Goal: Task Accomplishment & Management: Complete application form

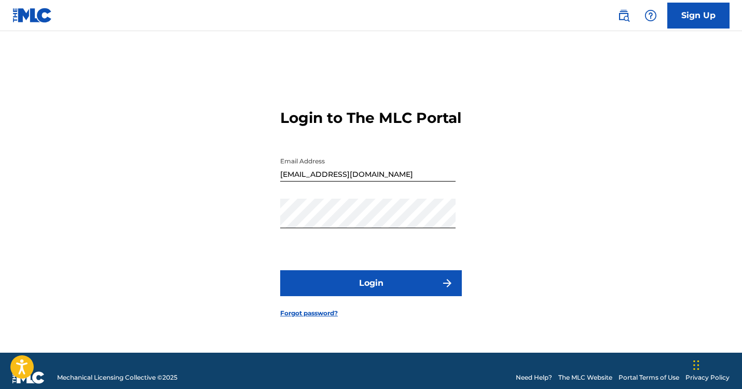
click at [390, 291] on button "Login" at bounding box center [371, 283] width 182 height 26
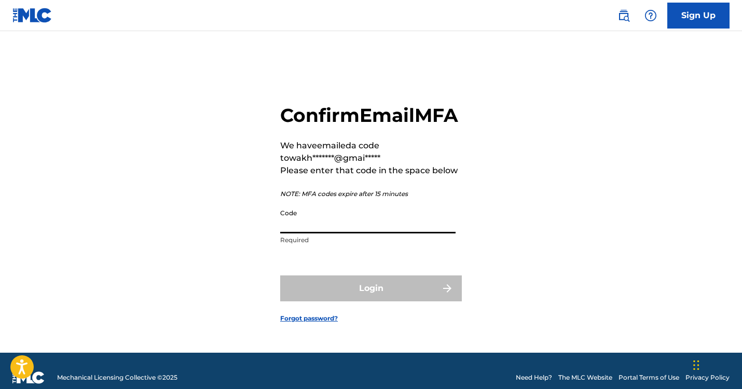
click at [367, 230] on input "Code" at bounding box center [367, 219] width 175 height 30
paste input "201835"
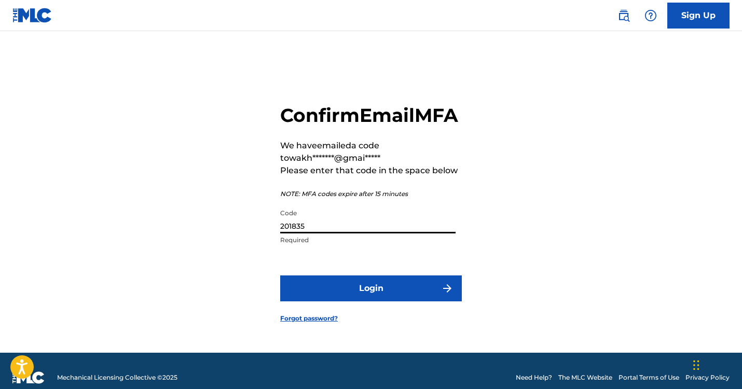
type input "201835"
click at [394, 302] on button "Login" at bounding box center [371, 289] width 182 height 26
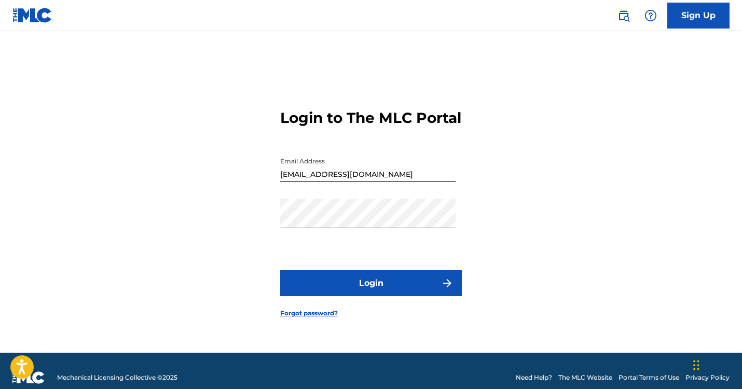
click at [331, 290] on button "Login" at bounding box center [371, 283] width 182 height 26
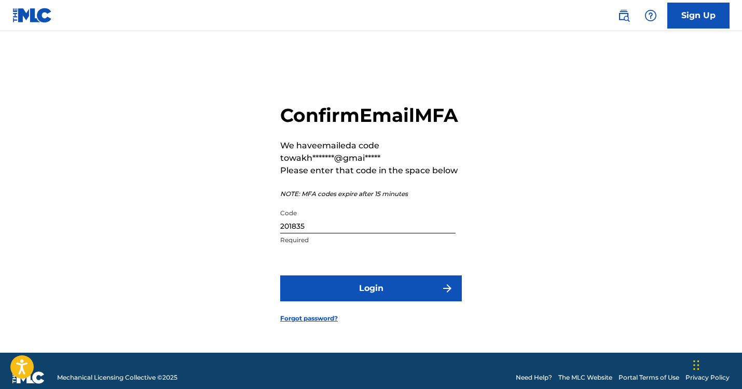
click at [318, 302] on button "Login" at bounding box center [371, 289] width 182 height 26
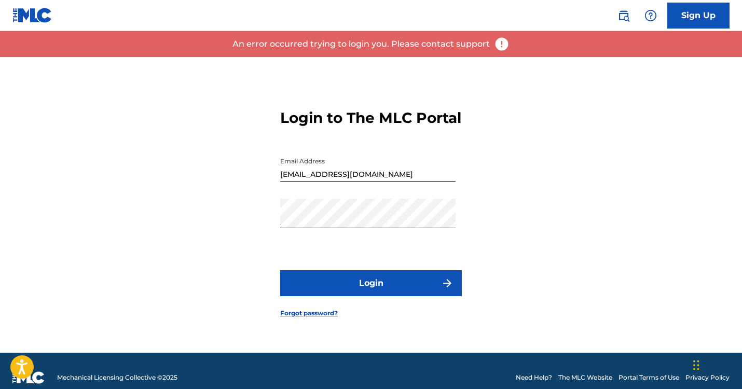
click at [318, 296] on button "Login" at bounding box center [371, 283] width 182 height 26
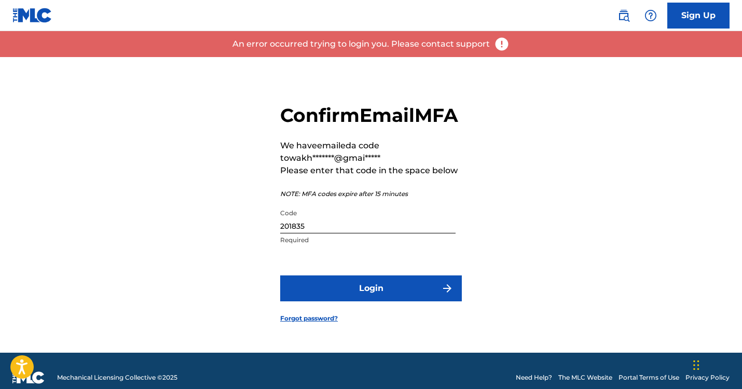
click at [340, 234] on input "201835" at bounding box center [367, 219] width 175 height 30
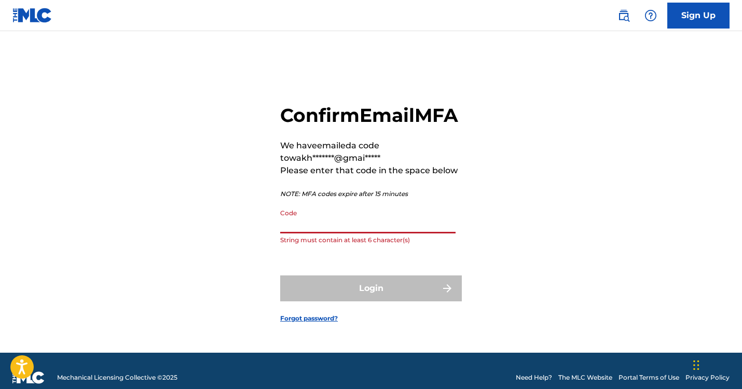
paste input "725319"
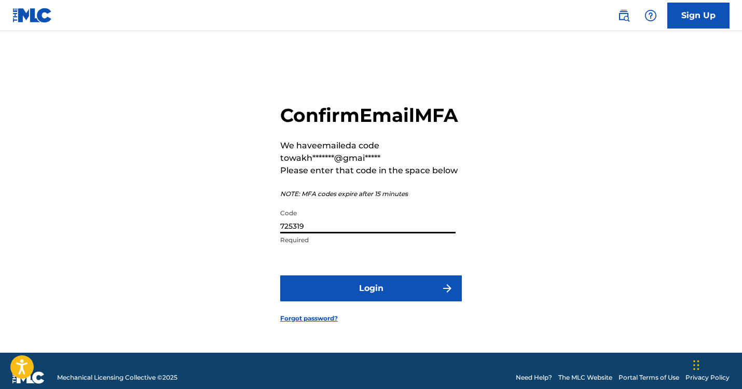
type input "725319"
click at [326, 299] on button "Login" at bounding box center [371, 289] width 182 height 26
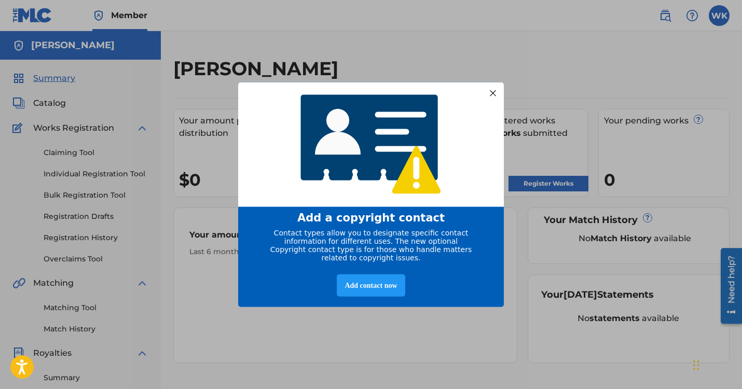
click at [489, 87] on div at bounding box center [492, 92] width 13 height 13
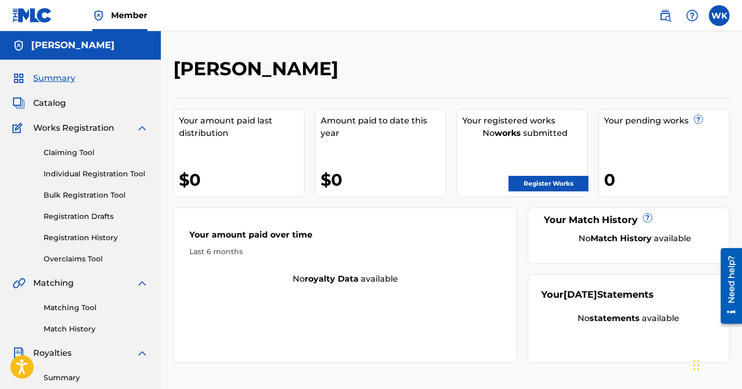
click at [542, 186] on link "Register Works" at bounding box center [549, 184] width 80 height 16
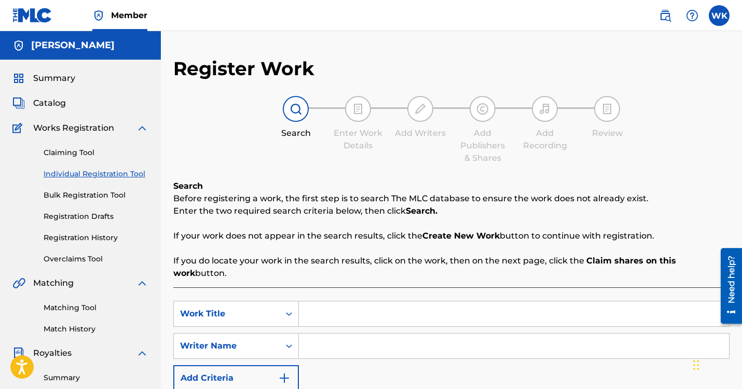
click at [320, 322] on input "Search Form" at bounding box center [514, 314] width 430 height 25
click at [317, 351] on input "Search Form" at bounding box center [514, 346] width 430 height 25
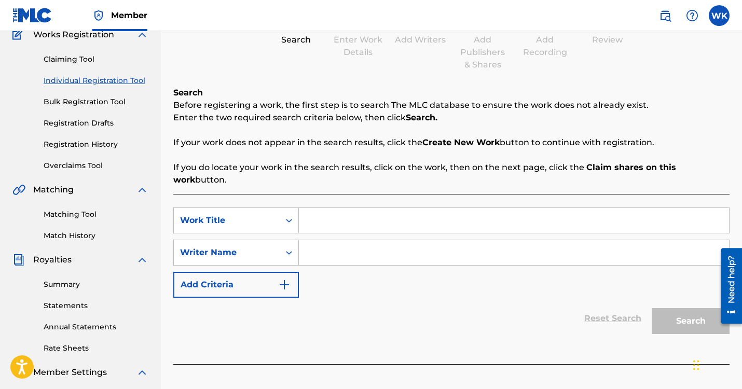
scroll to position [90, 0]
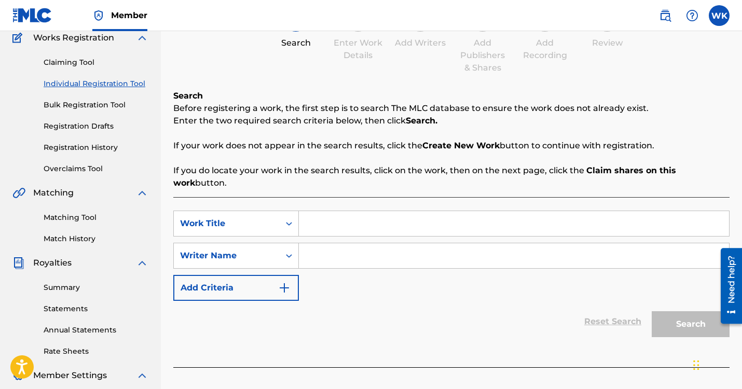
click at [325, 221] on input "Search Form" at bounding box center [514, 223] width 430 height 25
type input "K"
type input "w"
type input "Bubby"
click at [365, 252] on input "Search Form" at bounding box center [514, 255] width 430 height 25
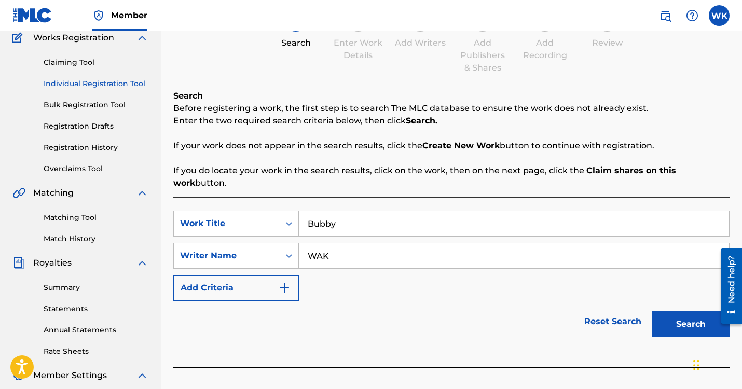
type input "WAK"
click at [276, 293] on button "Add Criteria" at bounding box center [236, 288] width 126 height 26
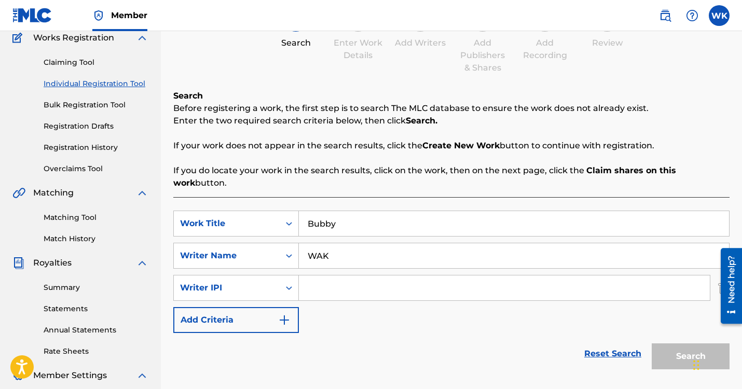
click at [346, 289] on input "Search Form" at bounding box center [504, 288] width 411 height 25
click at [252, 321] on button "Add Criteria" at bounding box center [236, 320] width 126 height 26
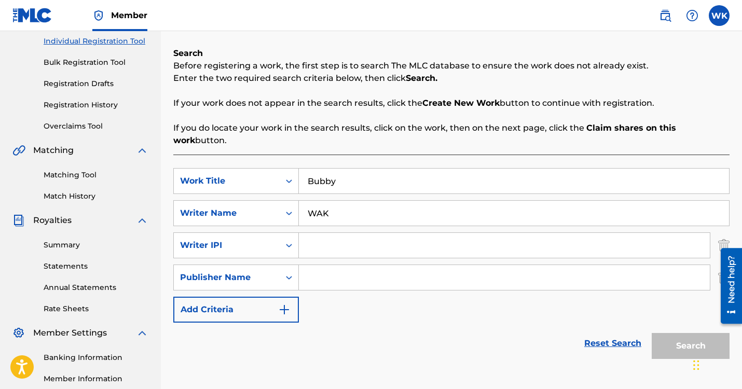
scroll to position [135, 0]
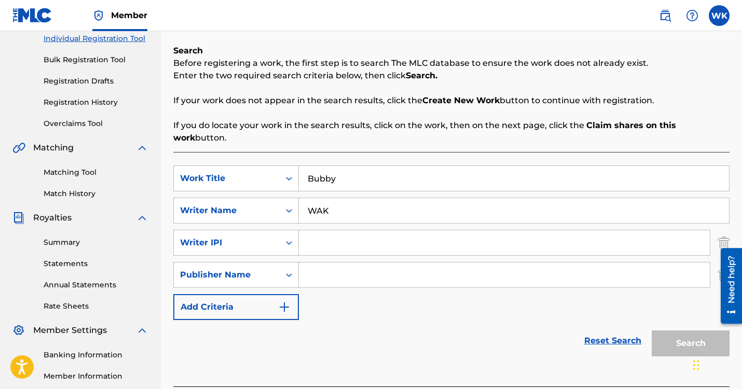
click at [256, 303] on button "Add Criteria" at bounding box center [236, 307] width 126 height 26
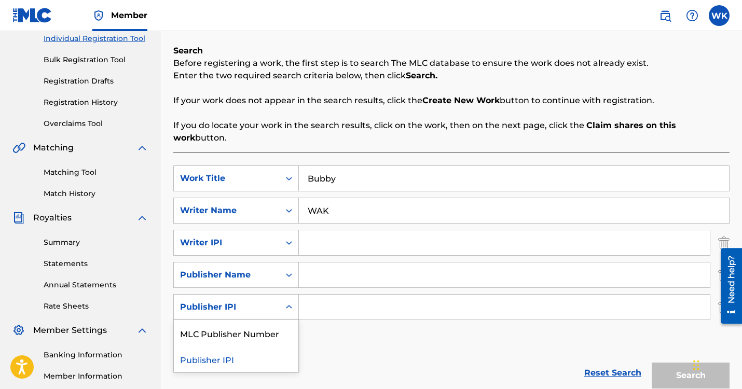
click at [286, 317] on div "Search Form" at bounding box center [289, 307] width 19 height 25
click at [271, 332] on div "MLC Publisher Number" at bounding box center [236, 333] width 125 height 26
click at [285, 303] on icon "Search Form" at bounding box center [289, 307] width 10 height 10
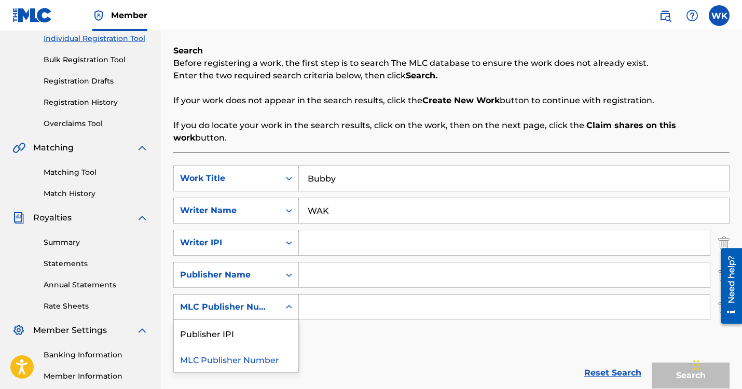
click at [256, 359] on div "MLC Publisher Number" at bounding box center [236, 359] width 125 height 26
click at [290, 280] on div "Search Form" at bounding box center [289, 275] width 19 height 19
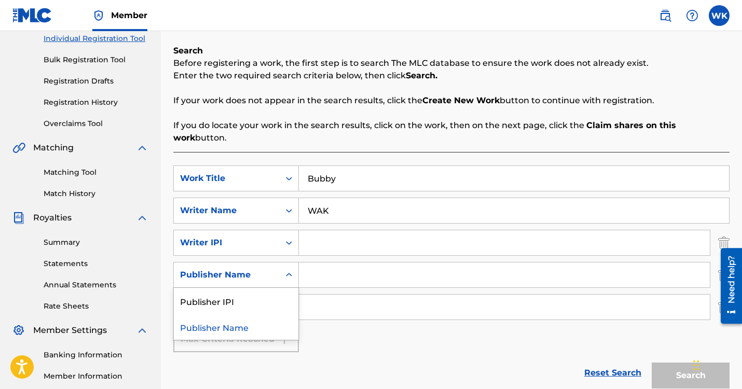
click at [289, 280] on icon "Search Form" at bounding box center [289, 275] width 10 height 10
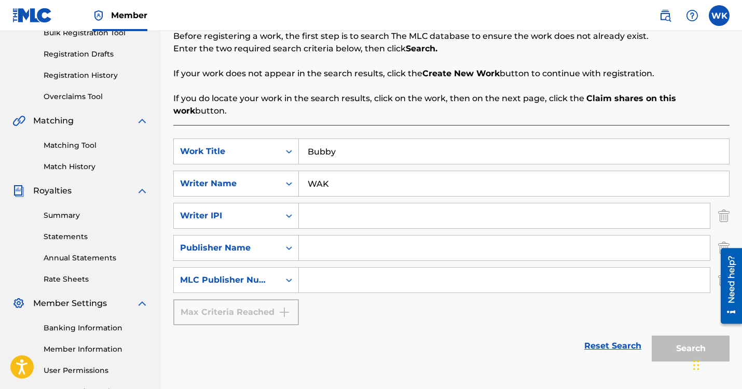
scroll to position [168, 0]
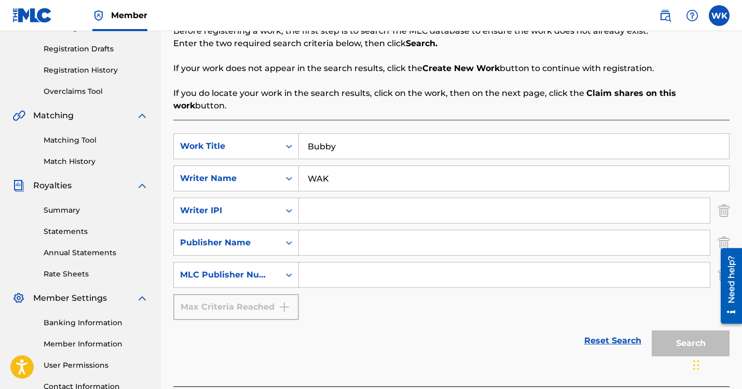
click at [340, 215] on input "Search Form" at bounding box center [504, 210] width 411 height 25
type input "d"
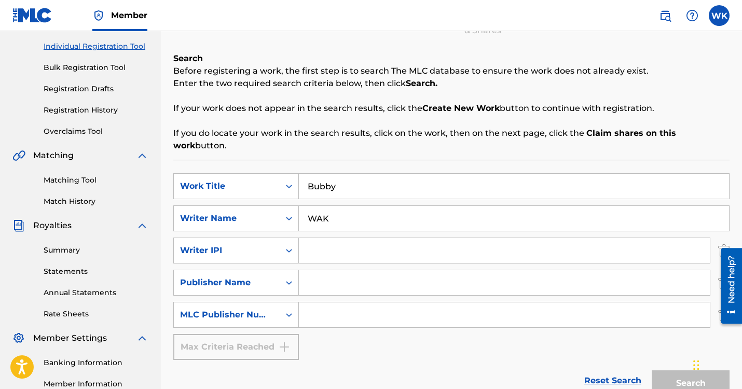
scroll to position [100, 0]
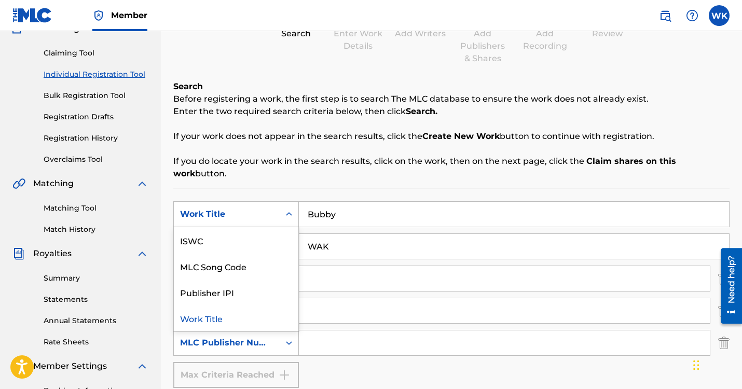
click at [282, 215] on div "Search Form" at bounding box center [289, 214] width 19 height 19
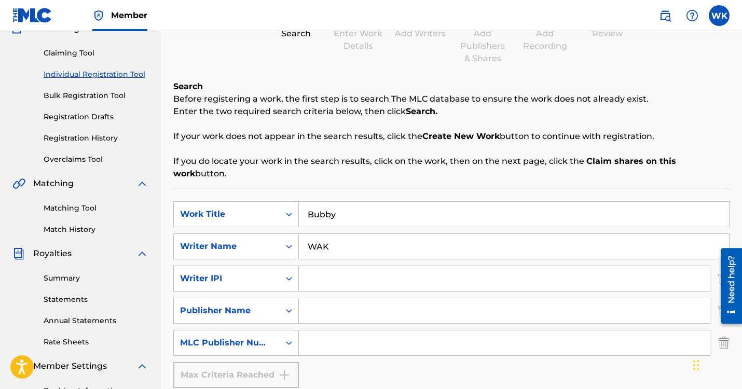
click at [290, 169] on p "If you do locate your work in the search results, click on the work, then on th…" at bounding box center [451, 167] width 556 height 25
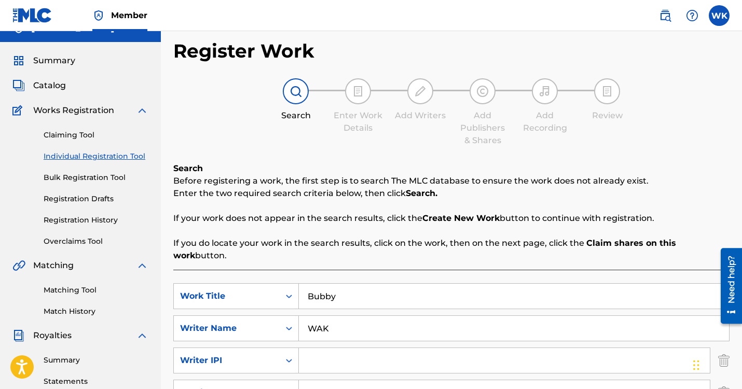
scroll to position [10, 0]
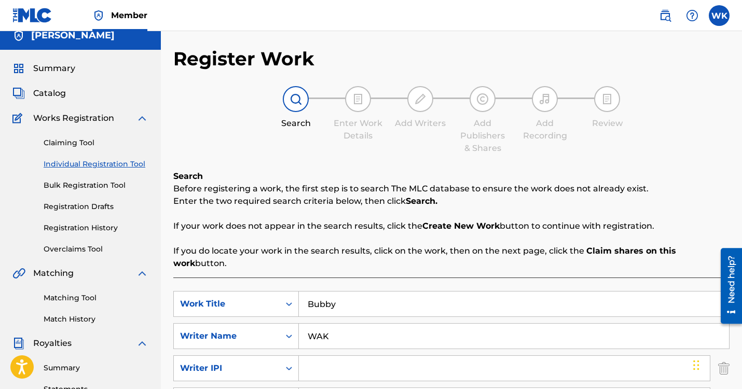
click at [368, 113] on div "Enter Work Details" at bounding box center [358, 114] width 52 height 56
click at [362, 103] on img at bounding box center [358, 99] width 12 height 12
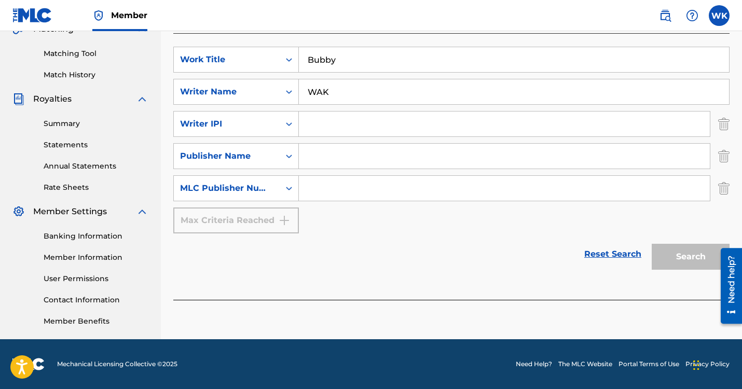
scroll to position [239, 0]
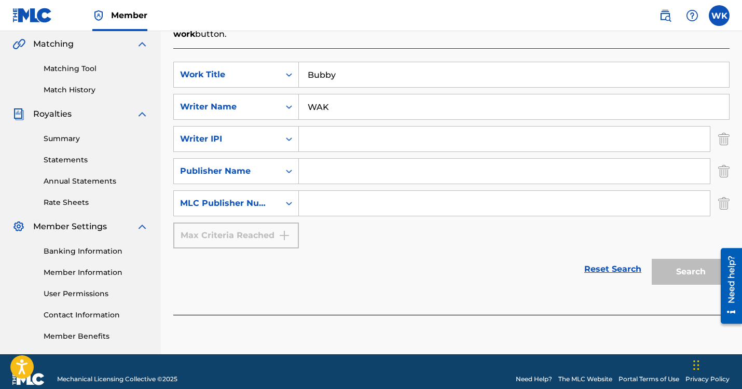
click at [357, 139] on input "Search Form" at bounding box center [504, 139] width 411 height 25
click at [325, 172] on input "Search Form" at bounding box center [504, 171] width 411 height 25
type input "WAK"
click at [693, 272] on div "Search" at bounding box center [688, 270] width 83 height 42
click at [353, 117] on input "WAK" at bounding box center [514, 106] width 430 height 25
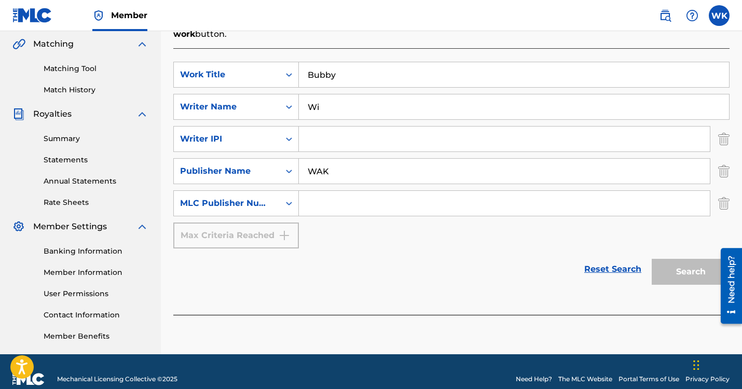
type input "W"
click at [344, 173] on input "WAK" at bounding box center [504, 171] width 411 height 25
click at [441, 275] on div "Reset Search Search" at bounding box center [451, 270] width 556 height 42
click at [679, 259] on div "Search" at bounding box center [688, 270] width 83 height 42
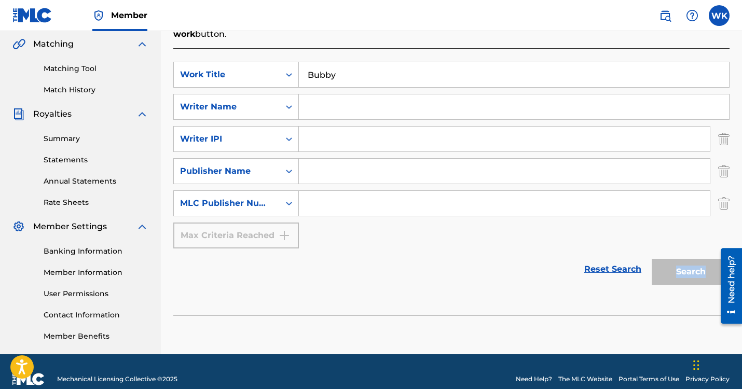
click at [679, 259] on div "Search" at bounding box center [688, 270] width 83 height 42
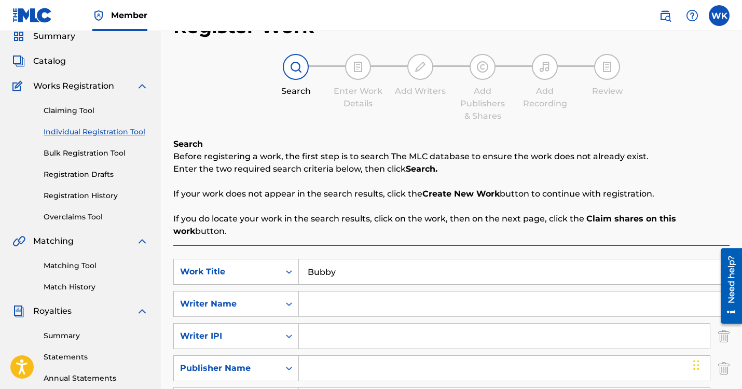
scroll to position [41, 0]
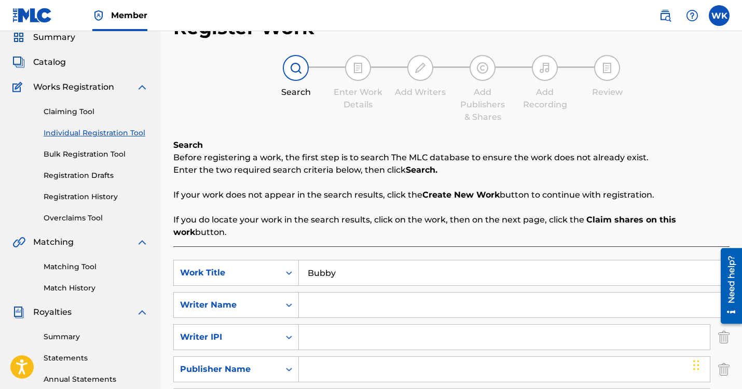
click at [91, 154] on link "Bulk Registration Tool" at bounding box center [96, 154] width 105 height 11
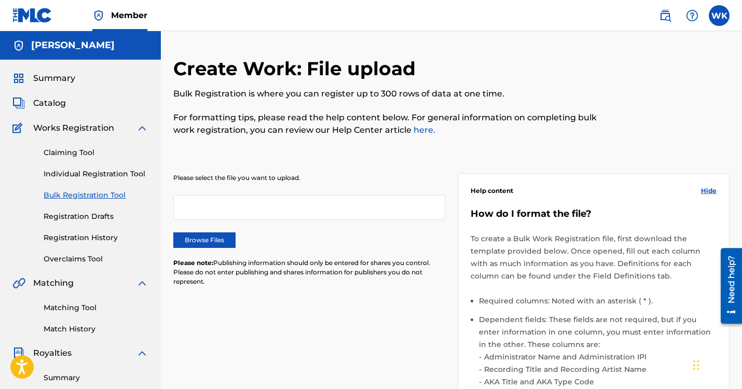
click at [76, 217] on link "Registration Drafts" at bounding box center [96, 216] width 105 height 11
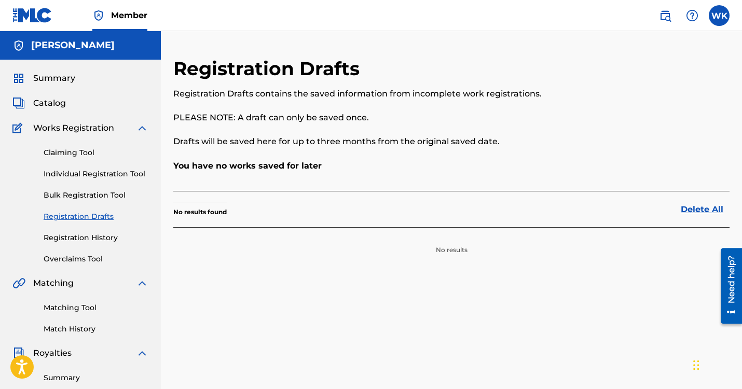
click at [88, 203] on div "Claiming Tool Individual Registration Tool Bulk Registration Tool Registration …" at bounding box center [80, 199] width 136 height 130
click at [112, 169] on link "Individual Registration Tool" at bounding box center [96, 174] width 105 height 11
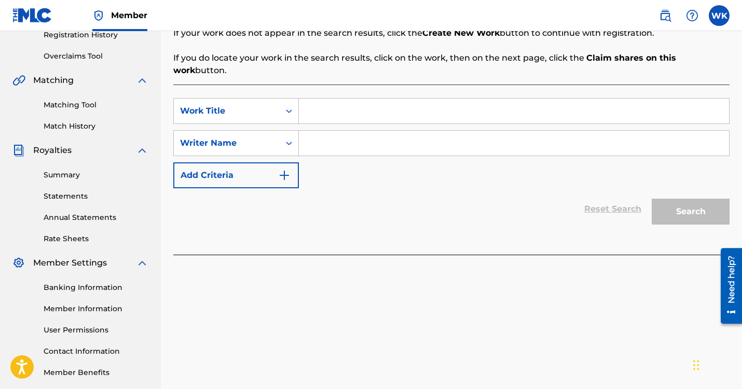
scroll to position [199, 0]
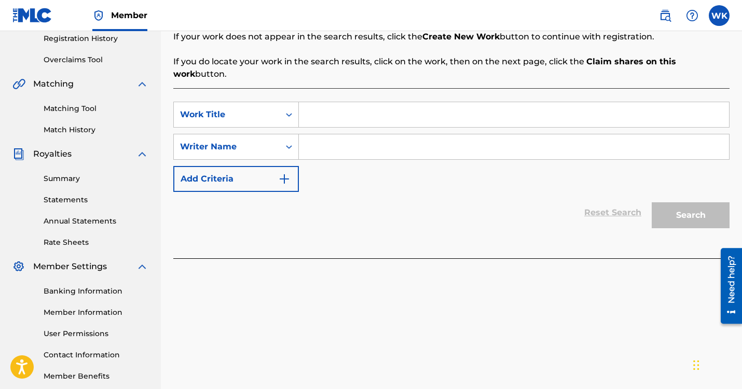
click at [278, 186] on button "Add Criteria" at bounding box center [236, 179] width 126 height 26
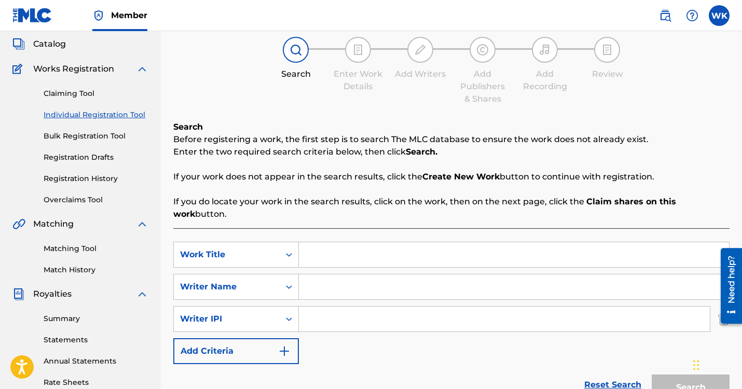
scroll to position [83, 0]
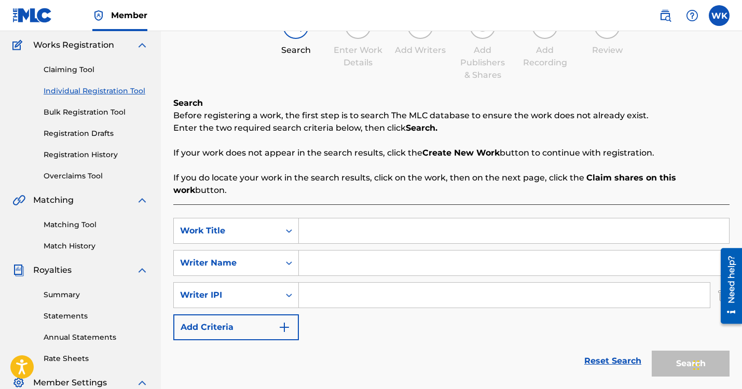
click at [260, 321] on button "Add Criteria" at bounding box center [236, 327] width 126 height 26
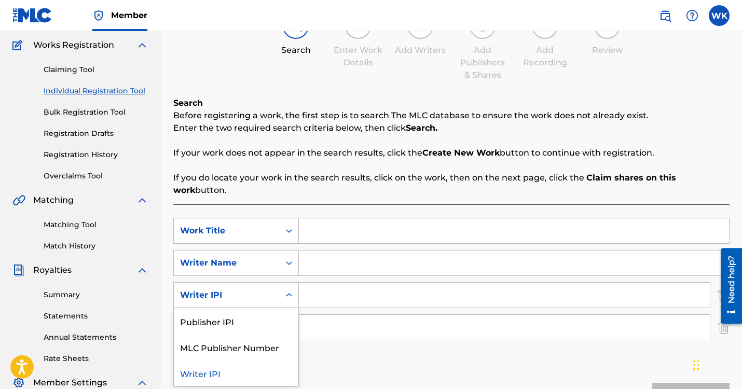
click at [282, 297] on div "Search Form" at bounding box center [289, 295] width 19 height 19
click at [238, 356] on div "MLC Publisher Number" at bounding box center [236, 347] width 125 height 26
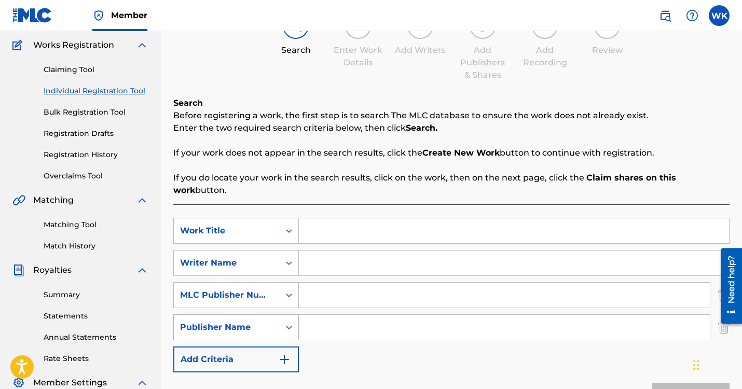
click at [283, 331] on div "Search Form" at bounding box center [289, 327] width 19 height 19
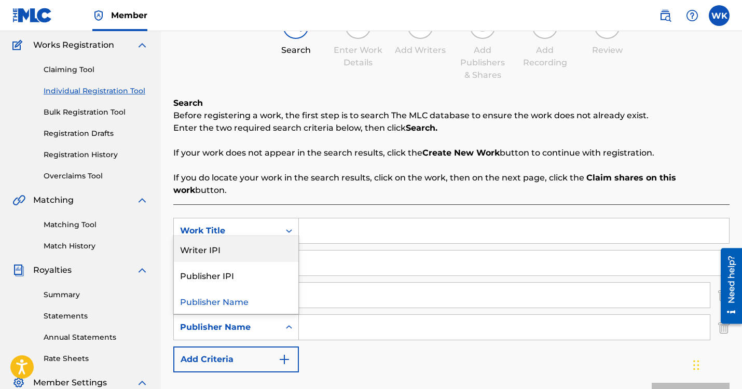
drag, startPoint x: 275, startPoint y: 283, endPoint x: 275, endPoint y: 262, distance: 21.3
click at [275, 262] on div "Publisher IPI" at bounding box center [236, 275] width 125 height 26
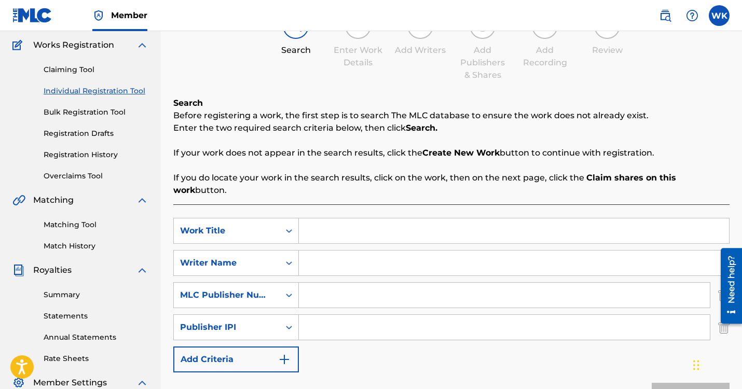
click at [271, 361] on button "Add Criteria" at bounding box center [236, 360] width 126 height 26
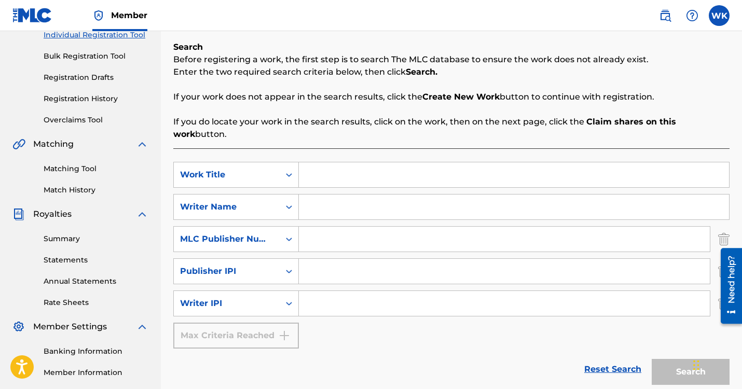
scroll to position [254, 0]
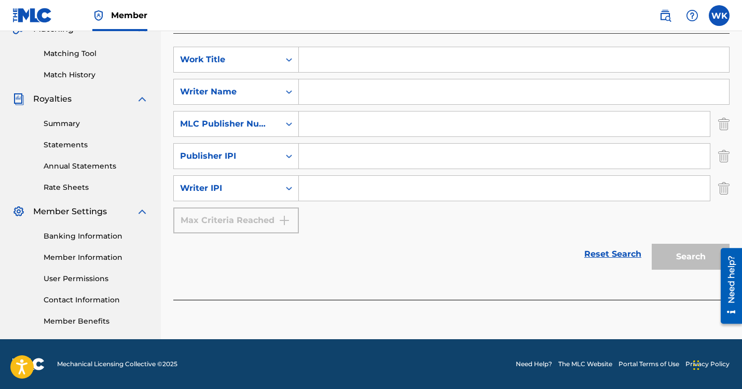
click at [56, 25] on div "Member" at bounding box center [79, 15] width 135 height 31
click at [37, 19] on img at bounding box center [32, 15] width 40 height 15
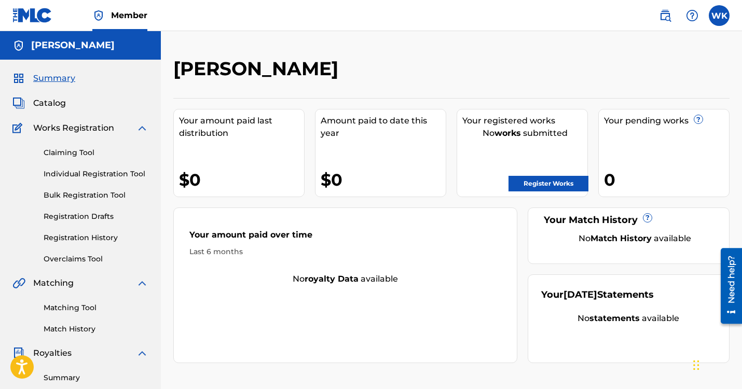
click at [712, 10] on label at bounding box center [719, 15] width 21 height 21
click at [719, 16] on input "WK [PERSON_NAME] [PERSON_NAME][EMAIL_ADDRESS][DOMAIN_NAME] Notification Prefere…" at bounding box center [719, 16] width 0 height 0
click at [553, 49] on div "[PERSON_NAME] Your amount paid last distribution $0 Amount paid to date this ye…" at bounding box center [451, 312] width 581 height 563
